Goal: Understand process/instructions

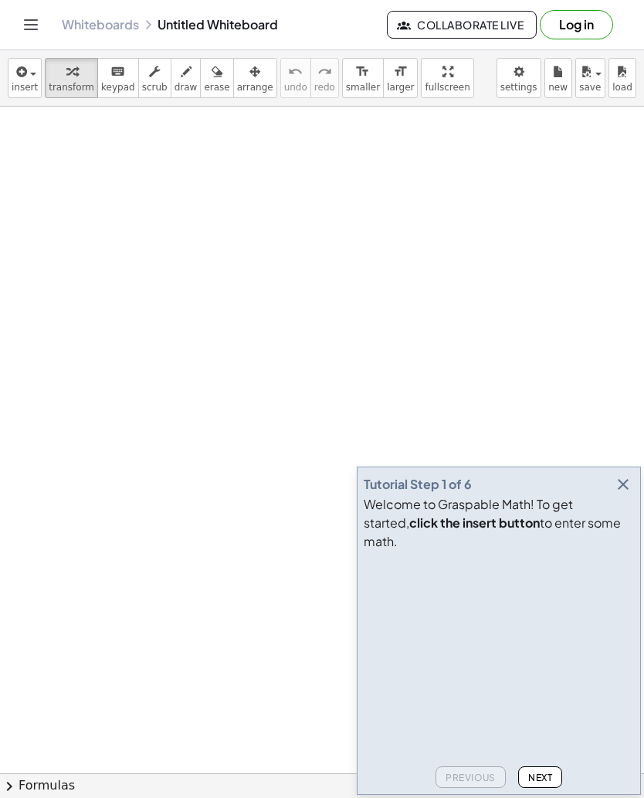
click at [605, 514] on div "Welcome to Graspable Math! To get started, click the insert button to enter som…" at bounding box center [499, 523] width 270 height 56
click at [604, 495] on div "Tutorial Step 1 of 6" at bounding box center [499, 485] width 270 height 22
click at [616, 494] on icon "button" at bounding box center [623, 484] width 19 height 19
click at [618, 494] on icon "button" at bounding box center [623, 484] width 19 height 19
click at [620, 494] on icon "button" at bounding box center [623, 484] width 19 height 19
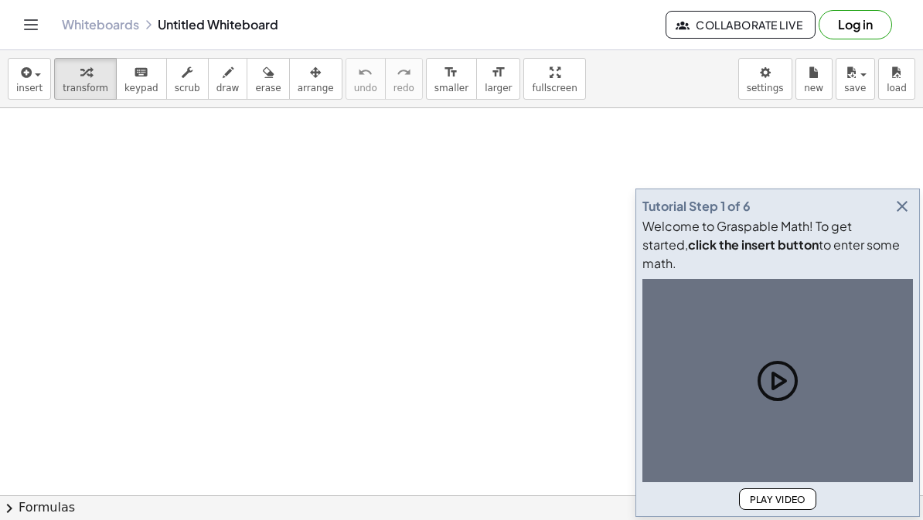
click at [900, 216] on icon "button" at bounding box center [901, 206] width 19 height 19
